Goal: Task Accomplishment & Management: Manage account settings

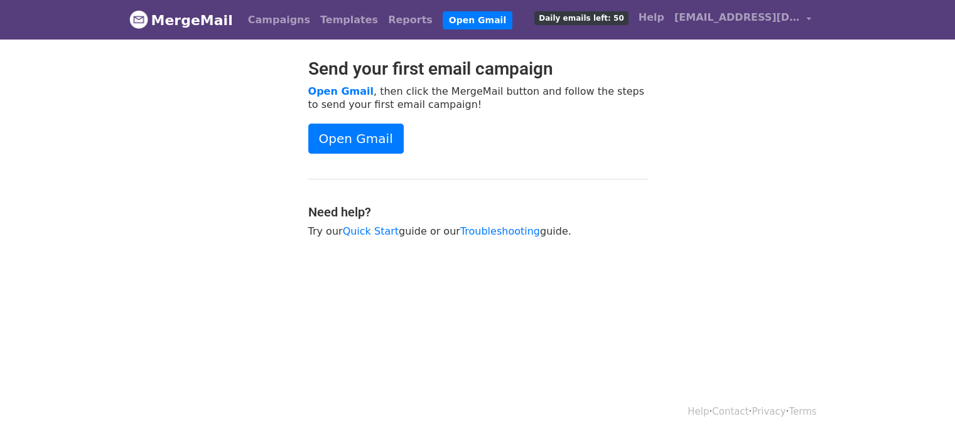
click at [628, 16] on span "Daily emails left: 50" at bounding box center [581, 18] width 94 height 14
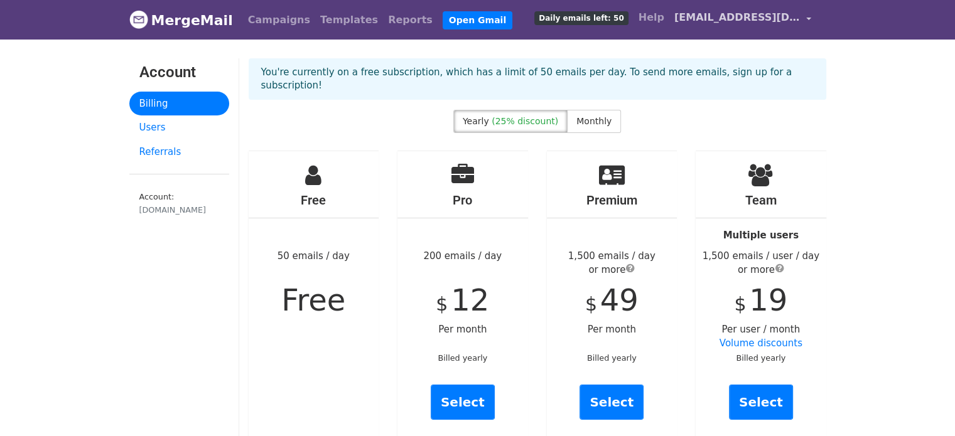
click at [776, 10] on span "[EMAIL_ADDRESS][DOMAIN_NAME]" at bounding box center [737, 17] width 126 height 15
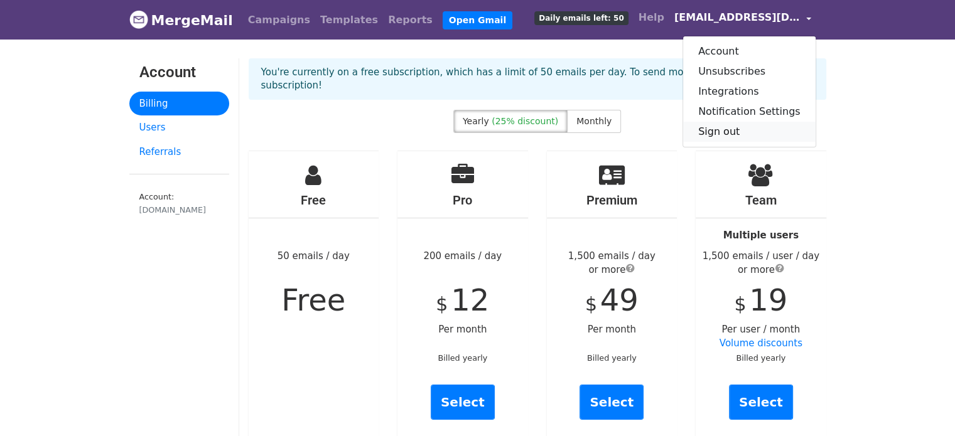
click at [721, 130] on link "Sign out" at bounding box center [749, 132] width 133 height 20
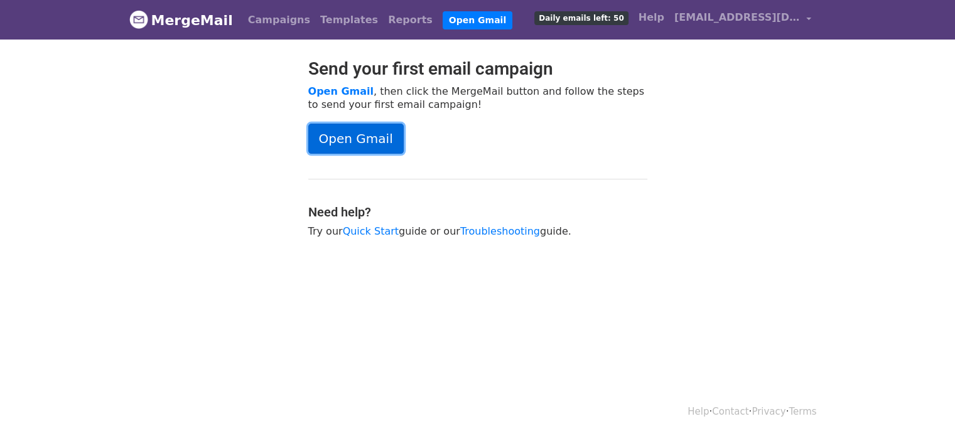
click at [382, 139] on link "Open Gmail" at bounding box center [355, 139] width 95 height 30
